Goal: Contribute content: Add original content to the website for others to see

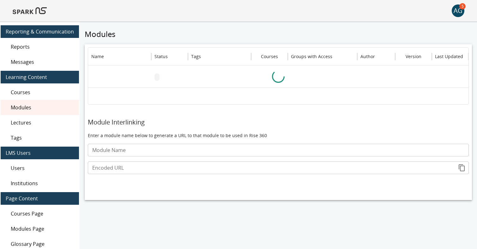
click at [29, 9] on img at bounding box center [30, 10] width 34 height 15
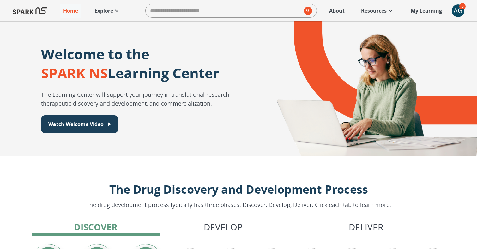
click at [113, 13] on icon at bounding box center [117, 11] width 8 height 8
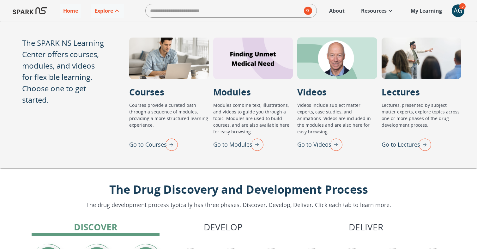
click at [404, 143] on p "Go to Lectures" at bounding box center [401, 144] width 39 height 9
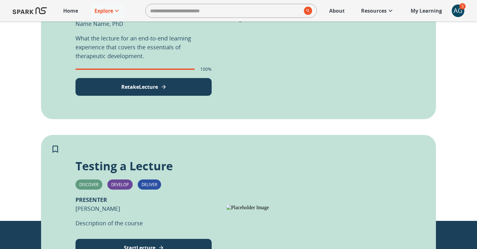
scroll to position [220, 0]
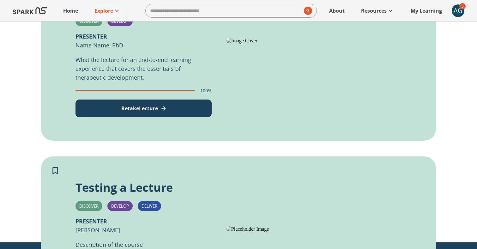
click at [161, 107] on button "Retake Lecture" at bounding box center [144, 109] width 136 height 18
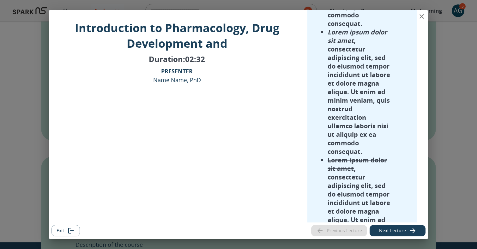
scroll to position [0, 0]
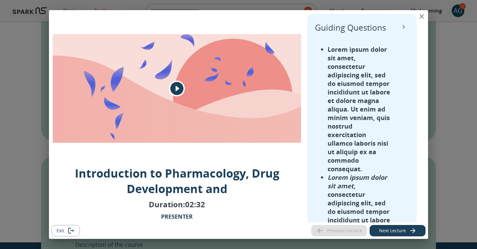
click at [176, 192] on p "Introduction to Pharmacology, Drug Development and" at bounding box center [177, 181] width 248 height 31
click at [179, 83] on icon "View Lecture Dialog" at bounding box center [176, 88] width 13 height 13
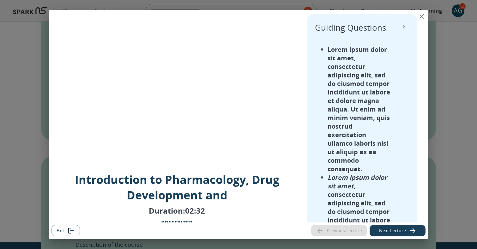
click at [71, 225] on button "Exit" at bounding box center [66, 231] width 28 height 12
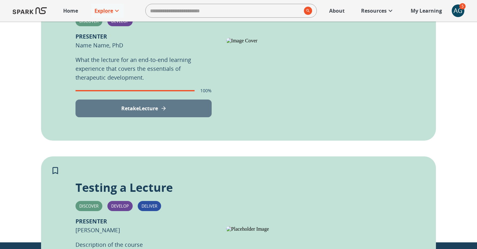
click at [173, 109] on button "Retake Lecture" at bounding box center [144, 109] width 136 height 18
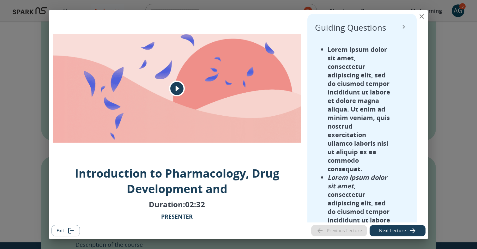
click at [175, 86] on icon "View Lecture Dialog" at bounding box center [176, 88] width 13 height 13
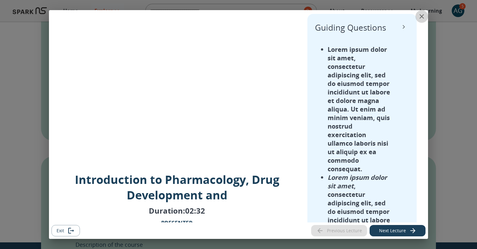
click at [421, 17] on icon "close" at bounding box center [422, 16] width 4 height 4
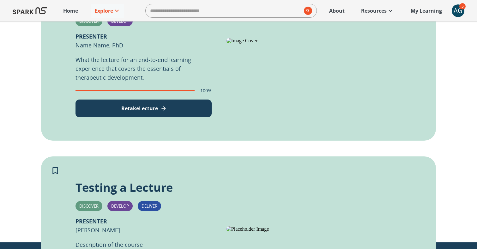
click at [107, 9] on p "Explore" at bounding box center [104, 11] width 19 height 8
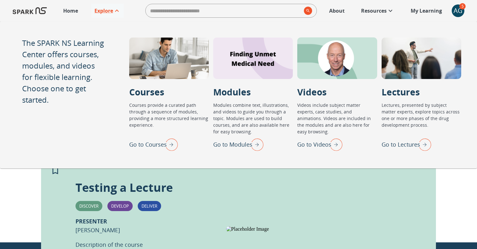
click at [322, 145] on p "Go to Videos" at bounding box center [314, 144] width 34 height 9
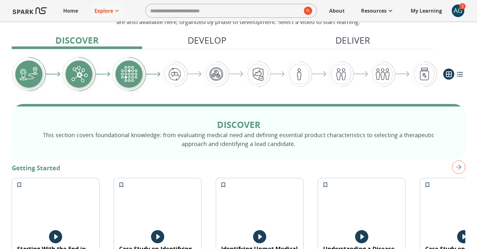
scroll to position [143, 0]
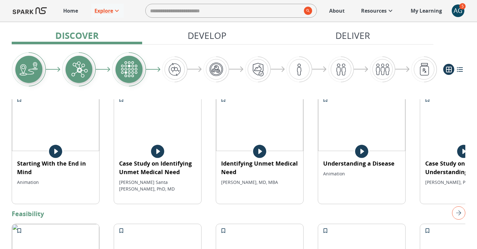
click at [99, 133] on img at bounding box center [55, 122] width 87 height 58
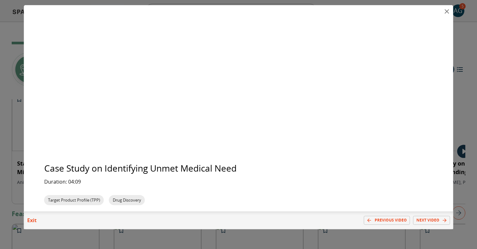
click at [31, 219] on p "Exit" at bounding box center [32, 221] width 16 height 8
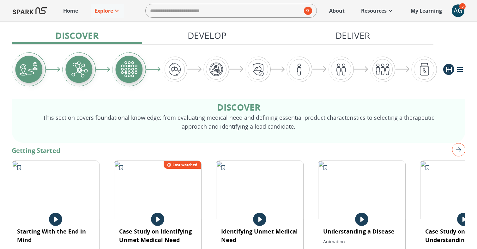
scroll to position [99, 0]
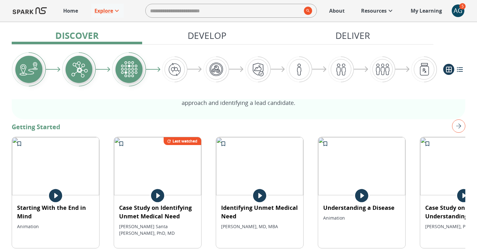
click at [68, 167] on img at bounding box center [55, 166] width 87 height 58
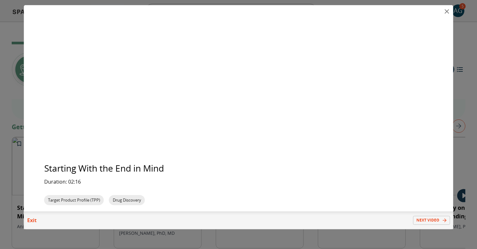
click at [455, 75] on div at bounding box center [238, 124] width 477 height 249
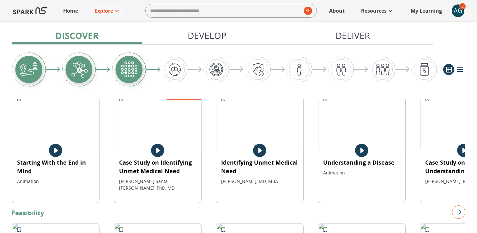
scroll to position [146, 0]
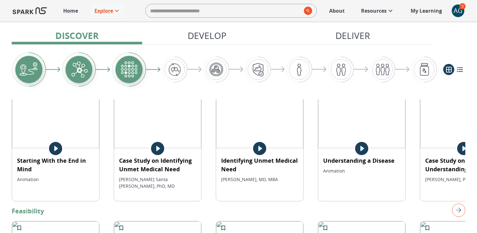
click at [57, 119] on img at bounding box center [55, 119] width 87 height 58
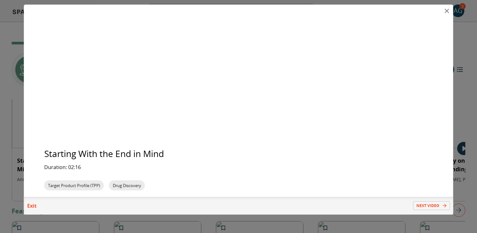
click at [32, 204] on p "Exit" at bounding box center [32, 205] width 16 height 8
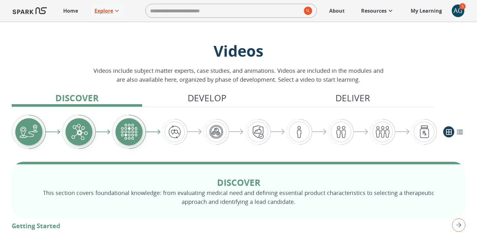
click at [109, 10] on p "Explore" at bounding box center [104, 11] width 19 height 8
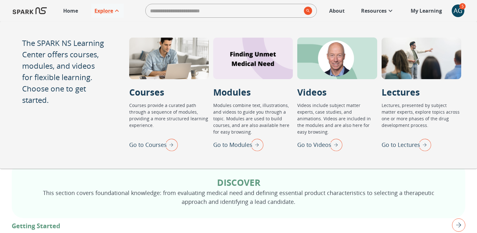
click at [396, 146] on p "Go to Lectures" at bounding box center [401, 144] width 39 height 9
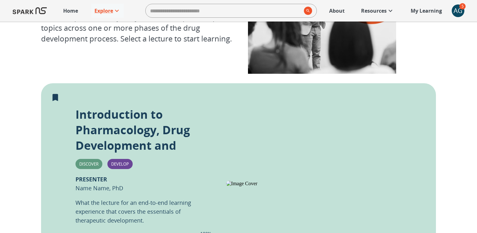
scroll to position [117, 0]
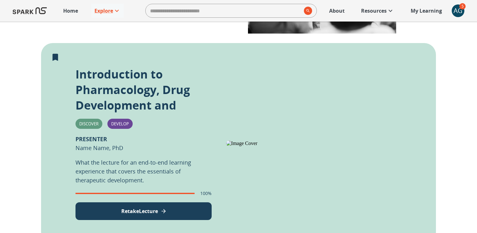
click at [144, 210] on p "Retake Lecture" at bounding box center [139, 211] width 37 height 8
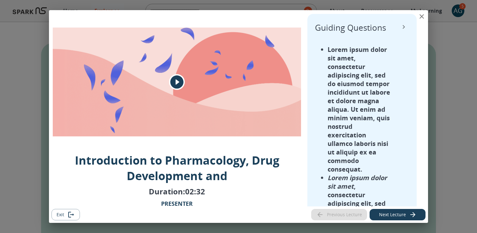
click at [175, 80] on icon "View Lecture Dialog" at bounding box center [176, 81] width 13 height 13
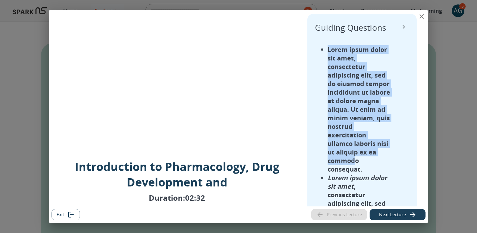
drag, startPoint x: 328, startPoint y: 47, endPoint x: 355, endPoint y: 163, distance: 118.5
click at [355, 163] on li "Lorem ipsum dolor sit amet , consectetur adipiscing elit, sed do eiusmod tempor…" at bounding box center [359, 109] width 63 height 128
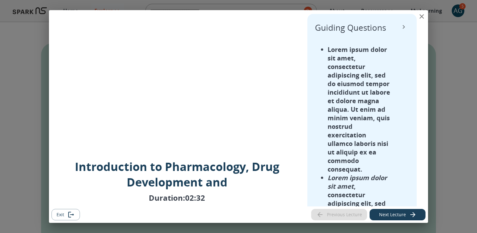
click at [334, 178] on em "Lorem ipsum dolor sit amet" at bounding box center [357, 181] width 59 height 17
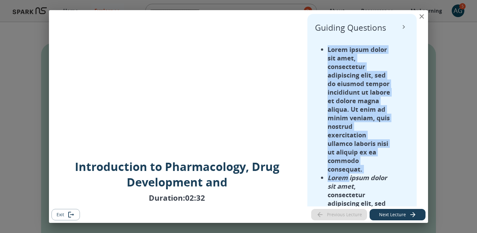
drag, startPoint x: 328, startPoint y: 49, endPoint x: 350, endPoint y: 183, distance: 135.8
click at [350, 183] on ul "Lorem ipsum dolor sit amet , consectetur adipiscing elit, sed do eiusmod tempor…" at bounding box center [353, 237] width 76 height 384
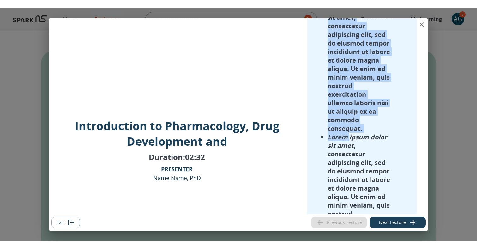
scroll to position [51, 0]
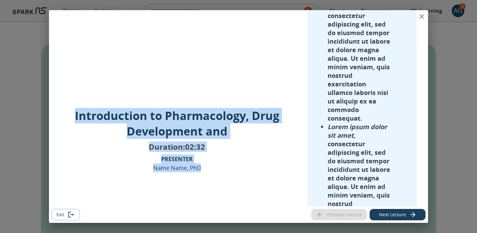
drag, startPoint x: 73, startPoint y: 114, endPoint x: 199, endPoint y: 177, distance: 141.2
click at [199, 177] on div "Introduction to Pharmacology, Drug Development and Duration: 02:32 PRESENTER Na…" at bounding box center [177, 152] width 248 height 88
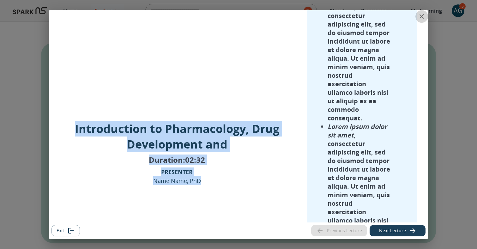
click at [422, 16] on icon "close" at bounding box center [422, 16] width 4 height 4
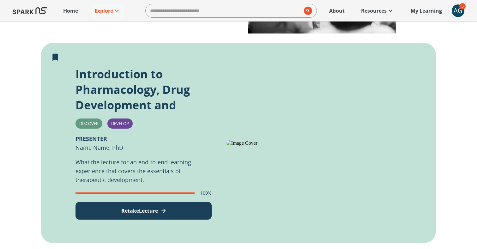
click at [458, 14] on div "AG" at bounding box center [458, 10] width 13 height 13
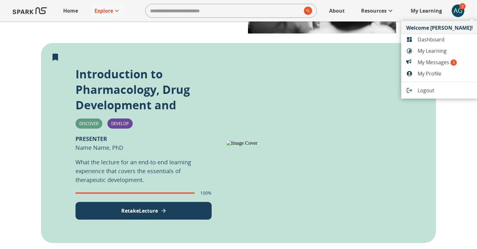
click at [415, 41] on div at bounding box center [412, 39] width 11 height 6
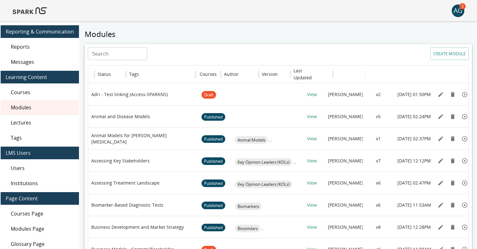
click at [23, 120] on span "Lectures" at bounding box center [42, 123] width 63 height 8
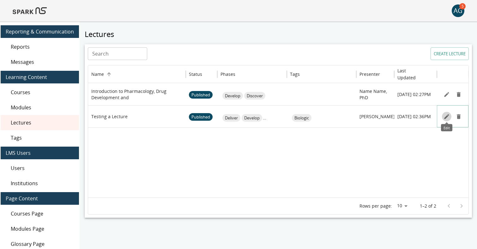
click at [445, 118] on icon "Edit" at bounding box center [446, 116] width 5 height 5
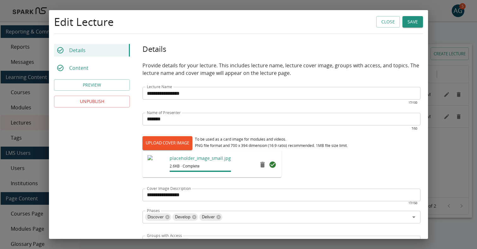
scroll to position [133, 0]
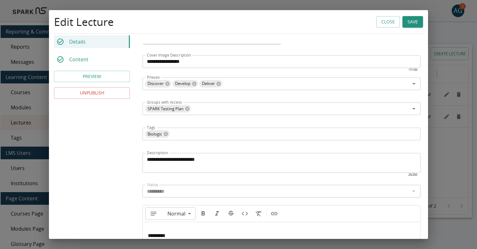
click at [98, 94] on button "UNPUBLISH" at bounding box center [92, 94] width 76 height 12
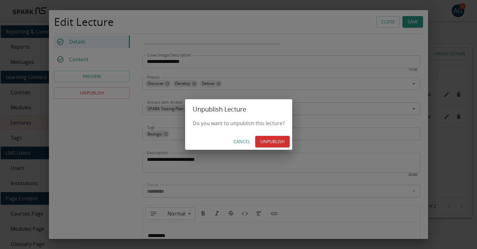
click at [271, 142] on button "UNPUBLISH" at bounding box center [272, 142] width 34 height 12
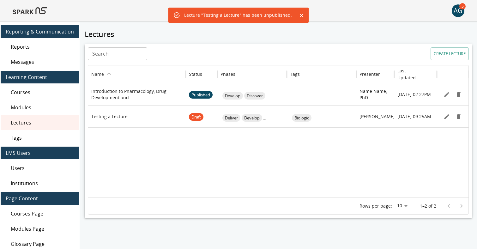
click at [32, 16] on img at bounding box center [30, 10] width 34 height 15
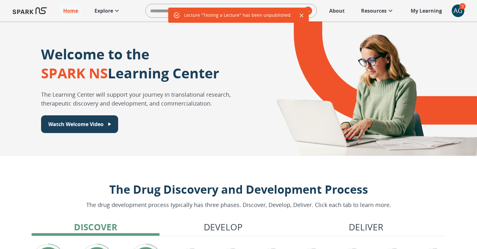
click at [115, 9] on icon at bounding box center [117, 11] width 8 height 8
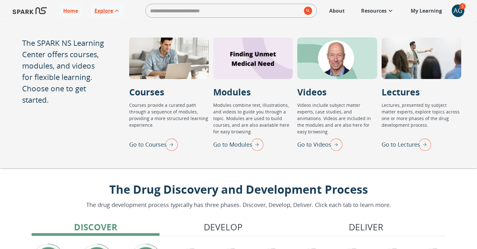
click at [411, 144] on p "Go to Lectures" at bounding box center [401, 144] width 39 height 9
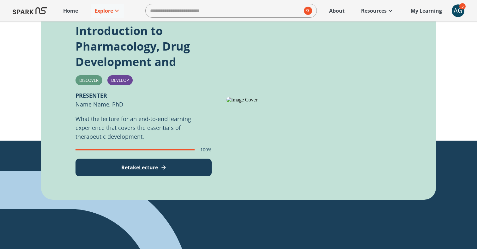
scroll to position [229, 0]
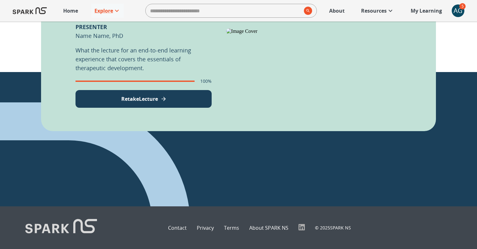
click at [129, 99] on p "Retake Lecture" at bounding box center [139, 99] width 37 height 8
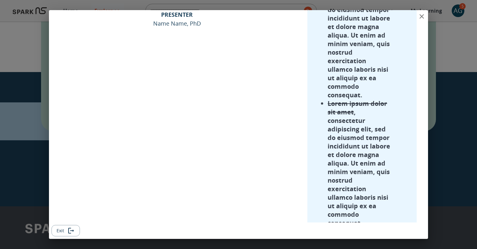
scroll to position [232, 0]
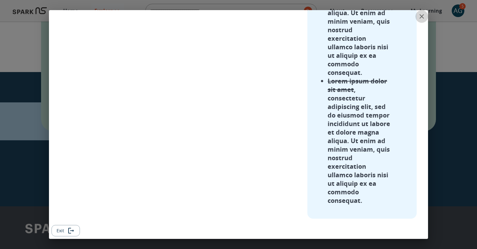
click at [423, 15] on icon "close" at bounding box center [422, 17] width 8 height 8
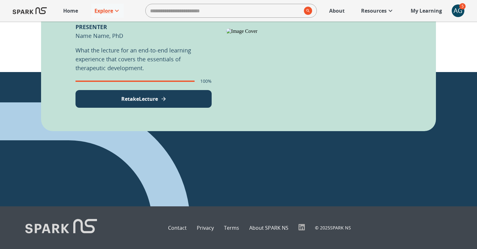
click at [459, 9] on div "AG" at bounding box center [458, 10] width 13 height 13
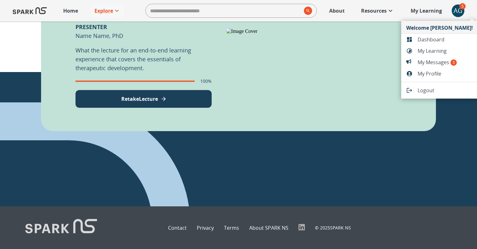
click at [432, 41] on span "Dashboard" at bounding box center [445, 40] width 55 height 8
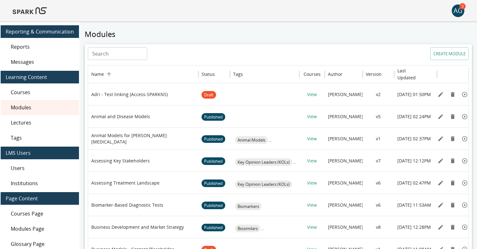
click at [27, 123] on span "Lectures" at bounding box center [42, 123] width 63 height 8
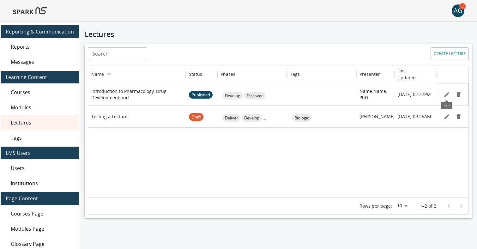
click at [446, 94] on icon "Edit" at bounding box center [447, 94] width 6 height 6
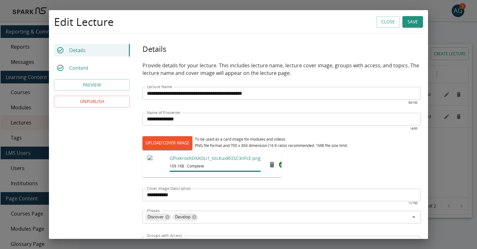
click at [280, 99] on div "**********" at bounding box center [282, 97] width 278 height 20
click at [283, 89] on input "**********" at bounding box center [282, 93] width 278 height 13
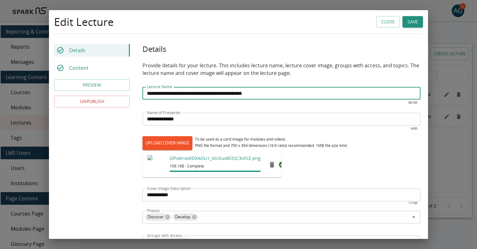
click at [283, 90] on input "**********" at bounding box center [282, 93] width 278 height 13
type input "**********"
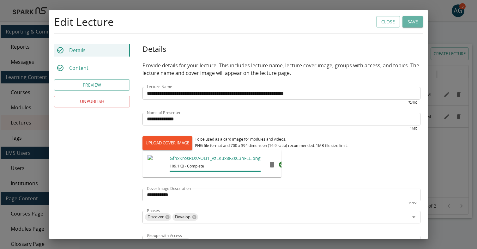
click at [412, 23] on button "Save" at bounding box center [413, 22] width 21 height 12
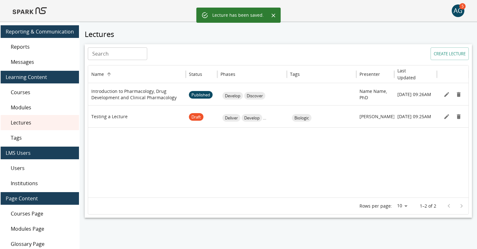
click at [31, 9] on img at bounding box center [30, 10] width 34 height 15
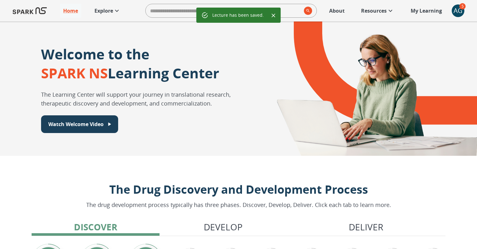
click at [110, 9] on p "Explore" at bounding box center [104, 11] width 19 height 8
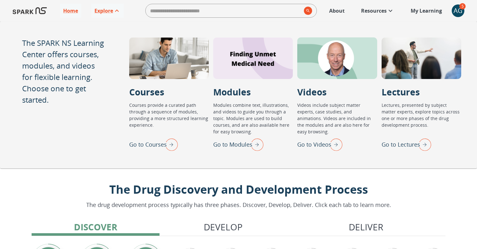
click at [406, 141] on p "Go to Lectures" at bounding box center [401, 144] width 39 height 9
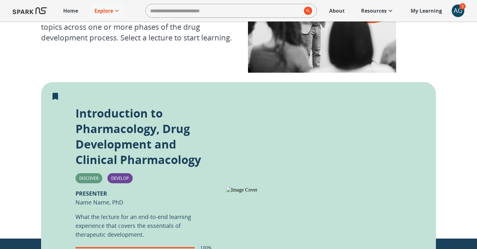
scroll to position [86, 0]
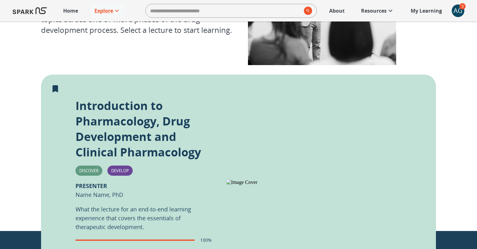
click at [457, 9] on div "AG" at bounding box center [458, 10] width 13 height 13
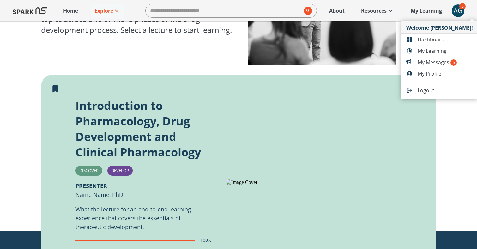
click at [421, 38] on span "Dashboard" at bounding box center [445, 40] width 55 height 8
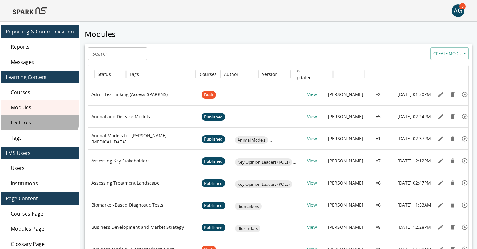
click at [26, 118] on div "Lectures" at bounding box center [40, 122] width 78 height 15
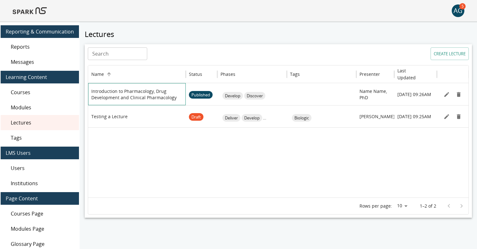
click at [121, 94] on p "Introduction to Pharmacology, Drug Development and Clinical Pharmacology" at bounding box center [136, 94] width 91 height 13
click at [449, 94] on icon "Edit" at bounding box center [447, 94] width 6 height 6
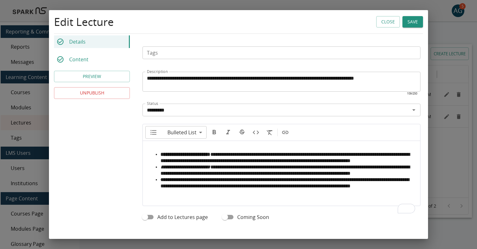
scroll to position [260, 0]
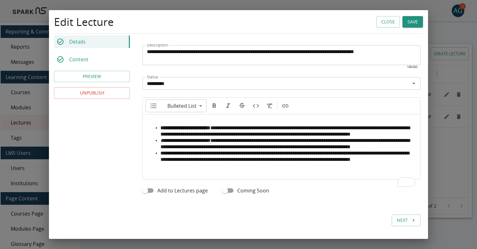
click at [233, 126] on span "**********" at bounding box center [285, 131] width 249 height 11
drag, startPoint x: 219, startPoint y: 160, endPoint x: 168, endPoint y: 161, distance: 50.6
click at [168, 161] on span "**********" at bounding box center [285, 156] width 249 height 11
click at [285, 102] on icon "Insert link" at bounding box center [286, 106] width 8 height 8
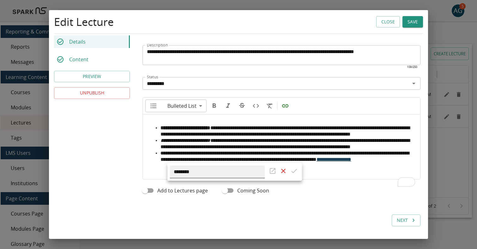
click at [226, 169] on input "********" at bounding box center [217, 172] width 95 height 13
type input "**********"
click at [293, 170] on icon "Accept Link" at bounding box center [295, 171] width 8 height 8
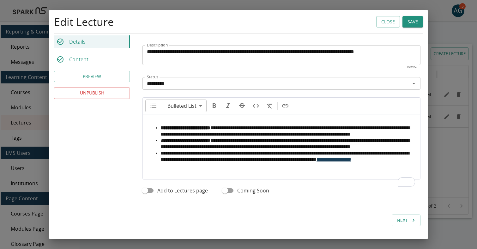
click at [193, 161] on body "**********" at bounding box center [238, 135] width 477 height 271
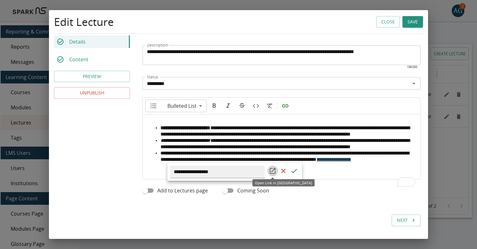
click at [273, 171] on icon "Open Link in New Tab" at bounding box center [273, 171] width 6 height 6
click at [410, 24] on div at bounding box center [238, 124] width 477 height 249
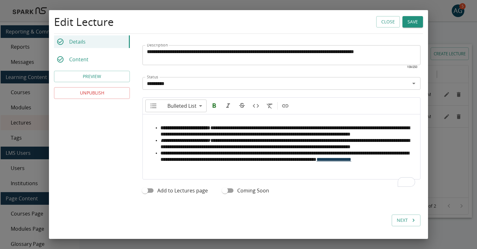
click at [410, 24] on button "Save" at bounding box center [413, 22] width 21 height 12
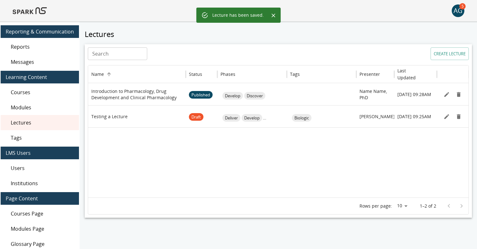
click at [27, 9] on img at bounding box center [30, 10] width 34 height 15
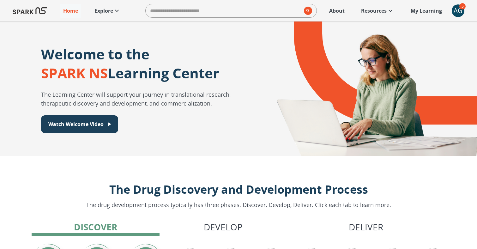
click at [106, 11] on p "Explore" at bounding box center [104, 11] width 19 height 8
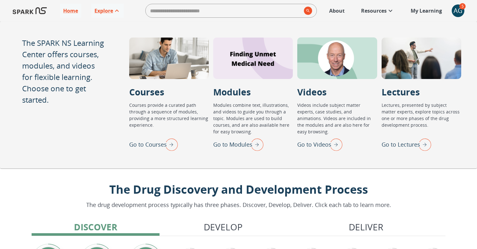
click at [400, 144] on p "Go to Lectures" at bounding box center [401, 144] width 39 height 9
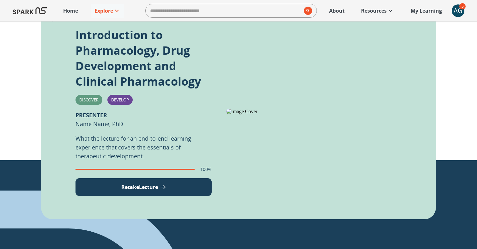
scroll to position [183, 0]
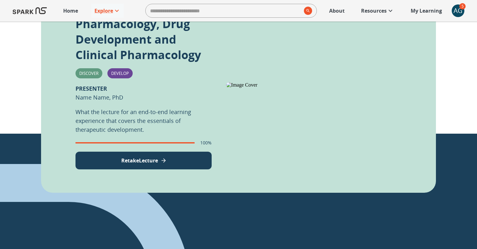
click at [148, 162] on p "Retake Lecture" at bounding box center [139, 161] width 37 height 8
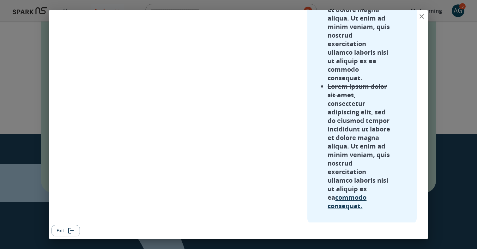
scroll to position [232, 0]
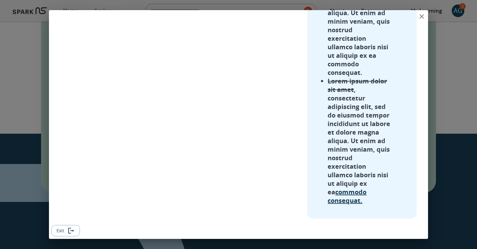
click at [342, 191] on link "commodo consequat." at bounding box center [347, 196] width 39 height 17
